Goal: Task Accomplishment & Management: Use online tool/utility

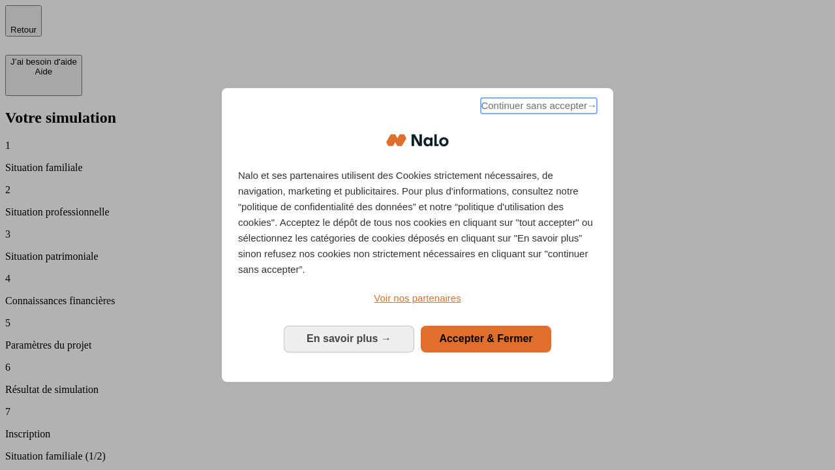
click at [537, 108] on span "Continuer sans accepter →" at bounding box center [539, 106] width 116 height 16
